Goal: Check status: Check status

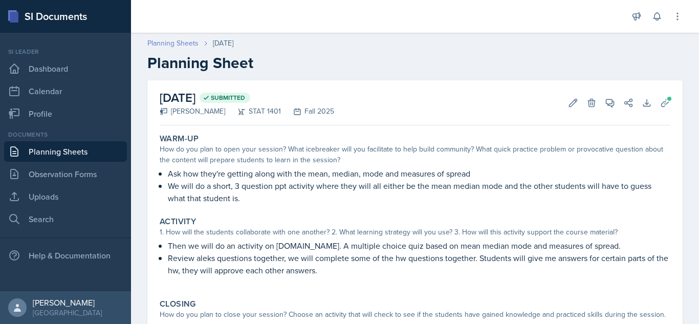
click at [182, 40] on link "Planning Sheets" at bounding box center [172, 43] width 51 height 11
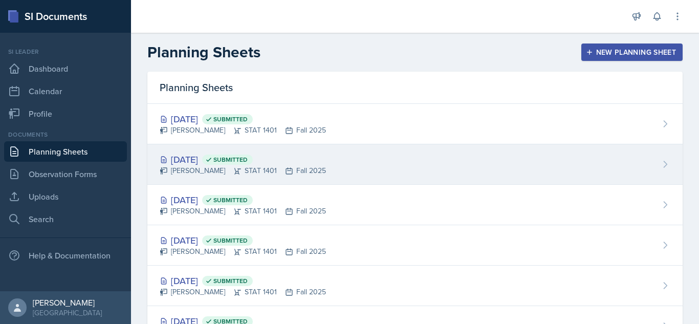
click at [248, 160] on span "Submitted" at bounding box center [230, 160] width 34 height 8
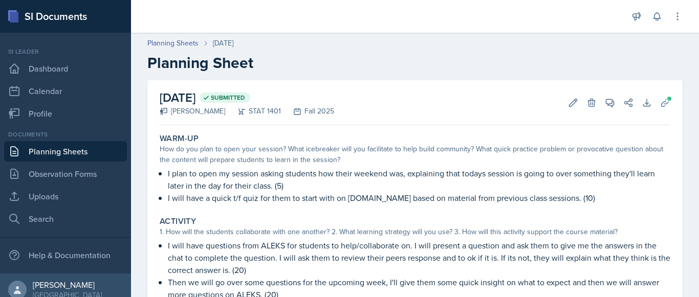
click at [417, 115] on div "[DATE] Submitted [PERSON_NAME] STAT 1401 Fall 2025 Edit Delete View Comments Co…" at bounding box center [415, 102] width 511 height 45
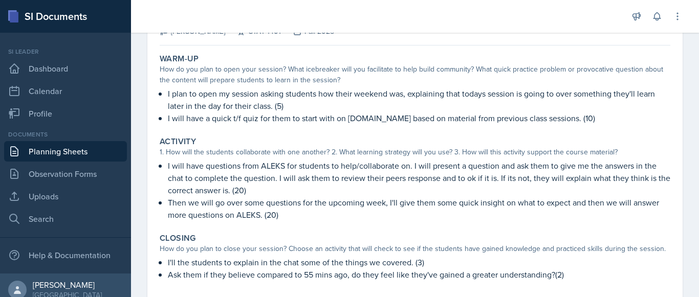
scroll to position [82, 0]
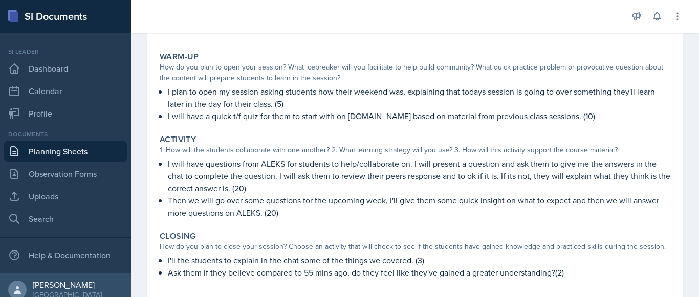
click at [490, 136] on div "Activity" at bounding box center [415, 140] width 511 height 10
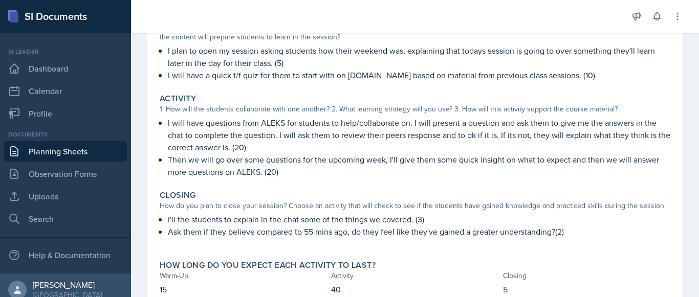
scroll to position [143, 0]
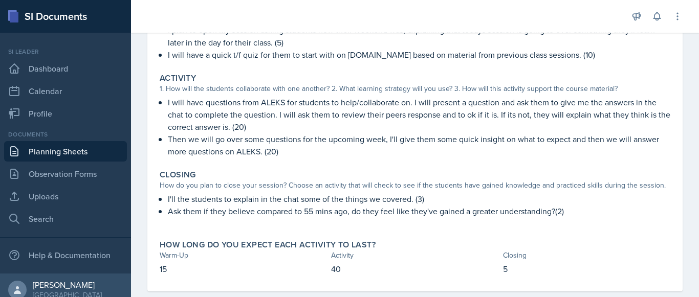
click at [467, 157] on p "Then we will go over some questions for the upcoming week, I'll give them some …" at bounding box center [419, 145] width 502 height 25
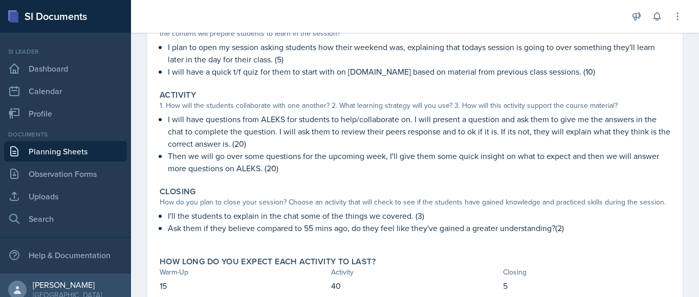
scroll to position [123, 0]
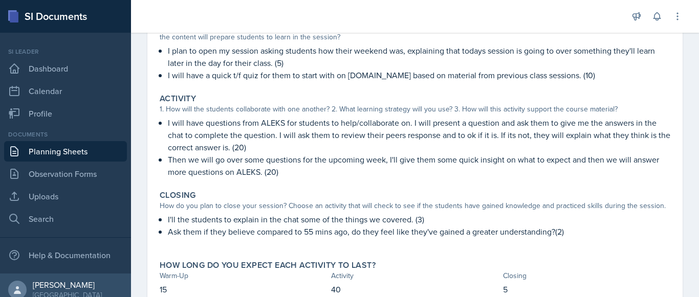
click at [455, 159] on p "Then we will go over some questions for the upcoming week, I'll give them some …" at bounding box center [419, 165] width 502 height 25
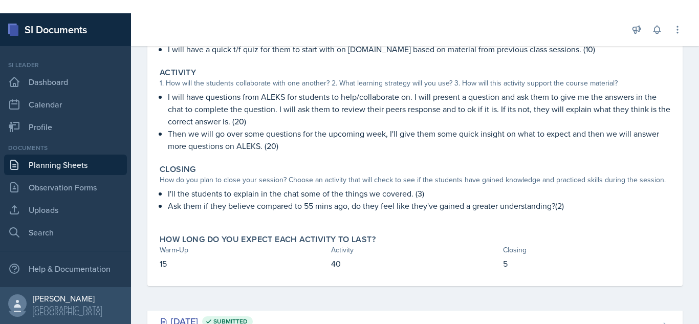
scroll to position [136, 0]
